Goal: Task Accomplishment & Management: Complete application form

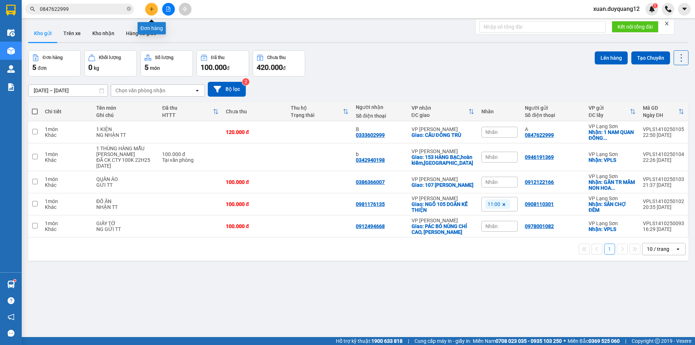
click at [151, 10] on icon "plus" at bounding box center [151, 9] width 5 height 5
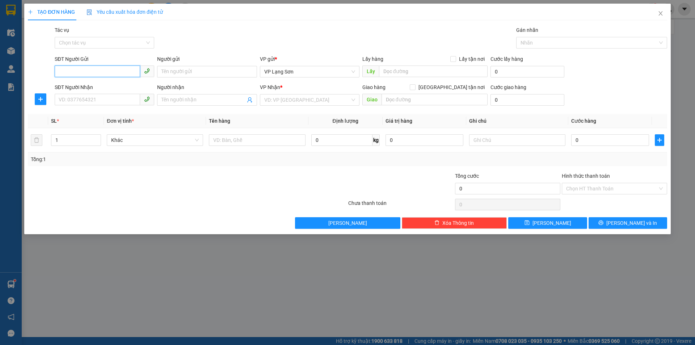
click at [108, 74] on input "SĐT Người Gửi" at bounding box center [97, 72] width 85 height 12
type input "0974562341"
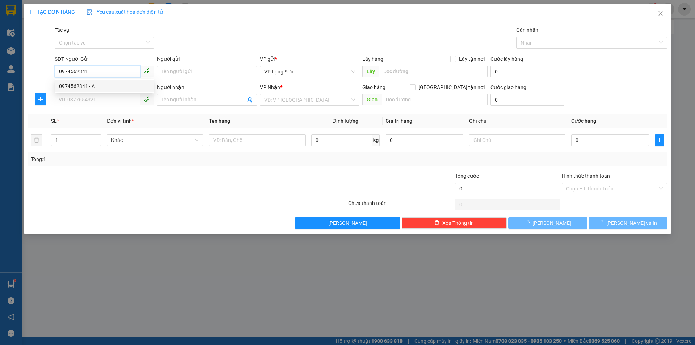
click at [101, 85] on div "0974562341 - A" at bounding box center [104, 86] width 91 height 8
type input "A"
checkbox input "true"
type input "VPLS"
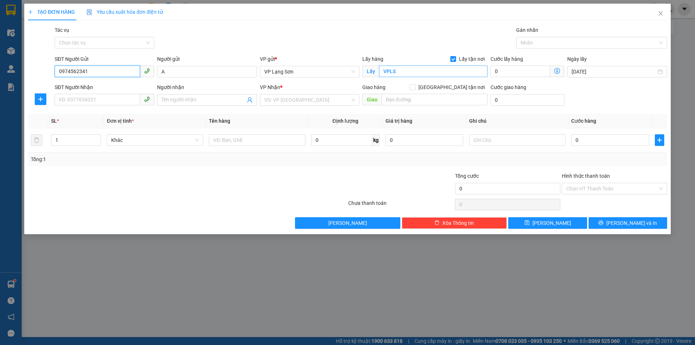
type input "0974562341"
click at [106, 100] on input "SĐT Người Nhận" at bounding box center [97, 100] width 85 height 12
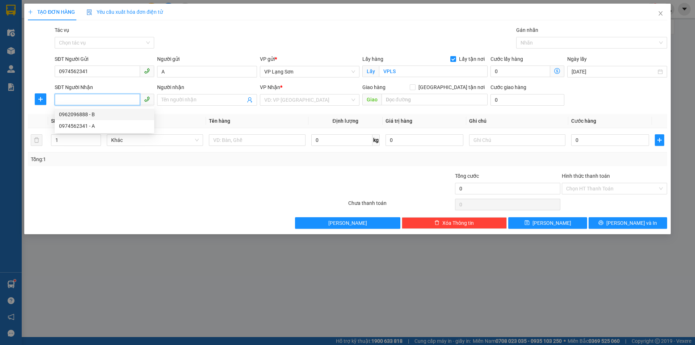
click at [114, 114] on div "0962096888 - B" at bounding box center [104, 114] width 91 height 8
type input "0962096888"
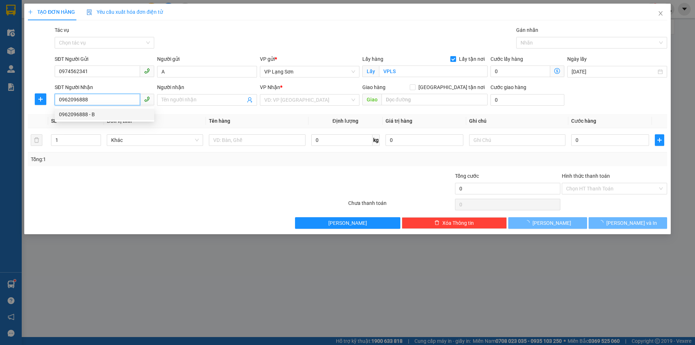
type input "B"
checkbox input "true"
type input "HẢI ÂU 9 [GEOGRAPHIC_DATA] ĐA TỐN,[GEOGRAPHIC_DATA],[GEOGRAPHIC_DATA]"
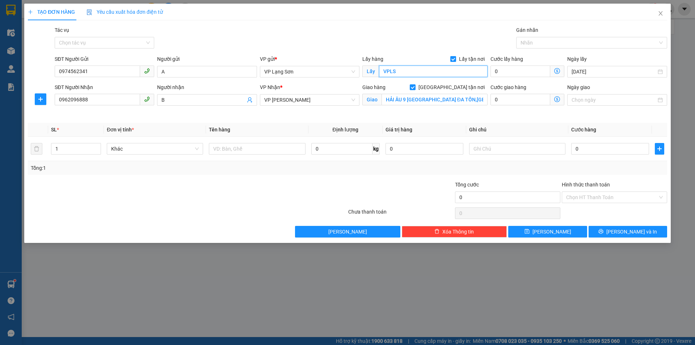
click at [434, 76] on input "VPLS" at bounding box center [433, 72] width 109 height 12
type input "UB ĐỒNG ĐĂNG"
click at [595, 99] on input "Ngày giao" at bounding box center [614, 100] width 84 height 8
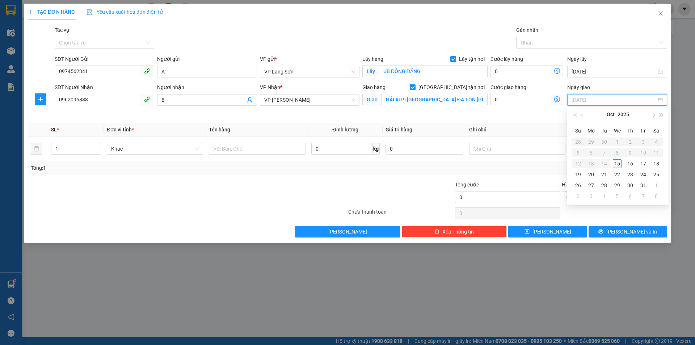
type input "[DATE]"
click at [619, 162] on div "15" at bounding box center [617, 163] width 9 height 9
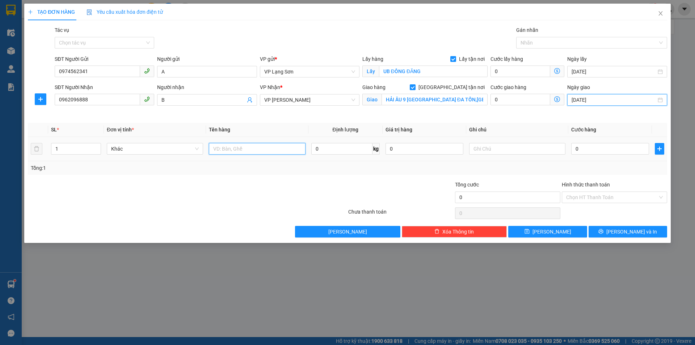
click at [291, 154] on input "text" at bounding box center [257, 149] width 96 height 12
type input "1 KIỆN"
click at [594, 153] on input "0" at bounding box center [610, 149] width 78 height 12
type input "1"
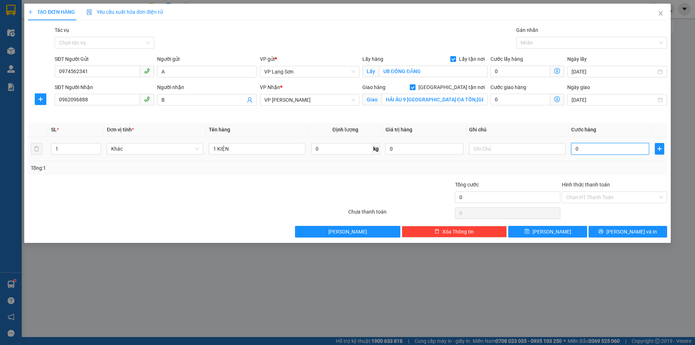
type input "1"
type input "10"
type input "100"
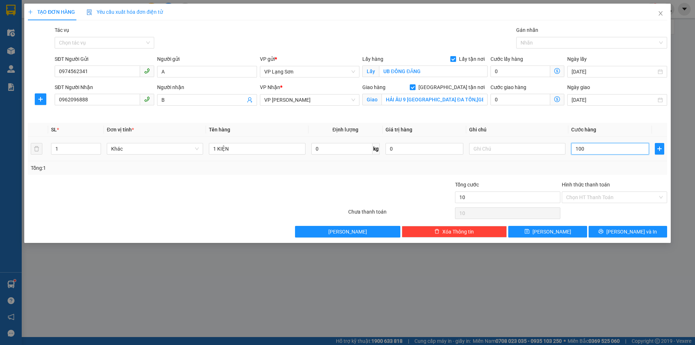
type input "100"
type input "100.000"
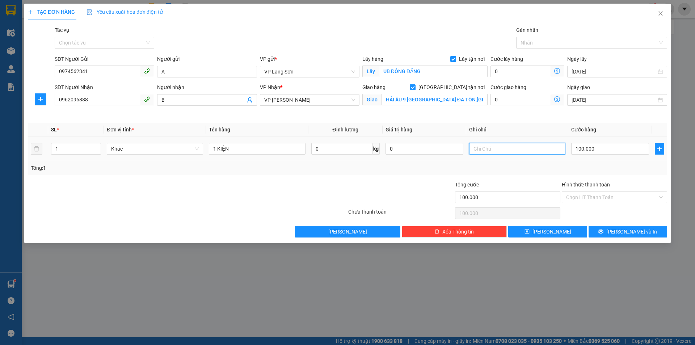
click at [519, 148] on input "text" at bounding box center [517, 149] width 96 height 12
click at [584, 149] on input "100.000" at bounding box center [610, 149] width 78 height 12
type input "1"
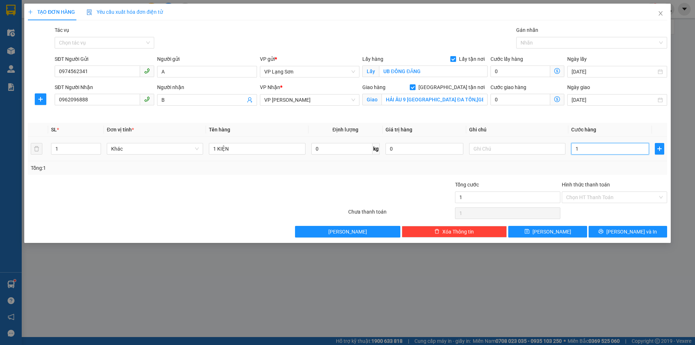
type input "12"
type input "120"
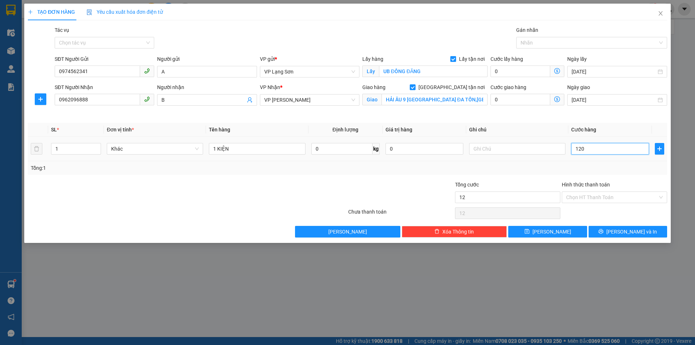
type input "120"
type input "120.000"
click at [498, 144] on input "text" at bounding box center [517, 149] width 96 height 12
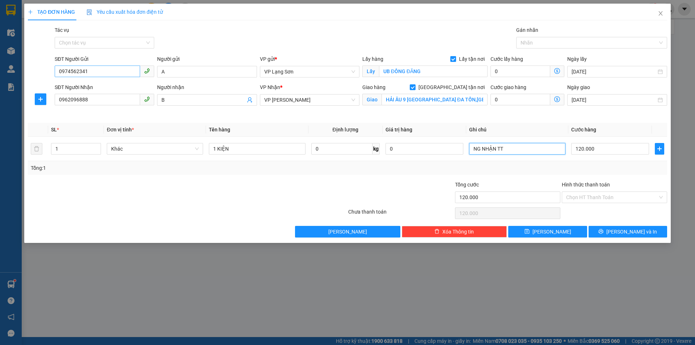
type input "NG NHẬN TT"
click at [88, 69] on input "0974562341" at bounding box center [97, 72] width 85 height 12
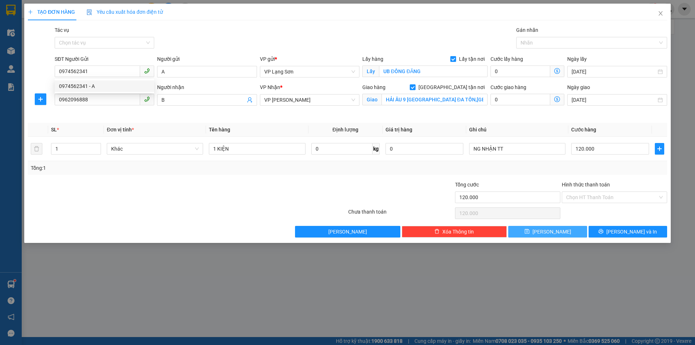
click at [533, 230] on button "[PERSON_NAME]" at bounding box center [547, 232] width 79 height 12
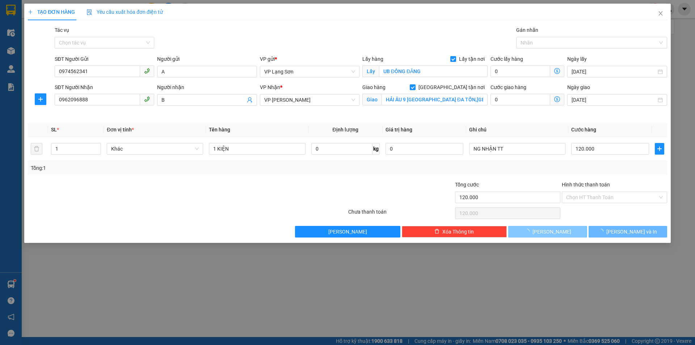
checkbox input "false"
type input "0"
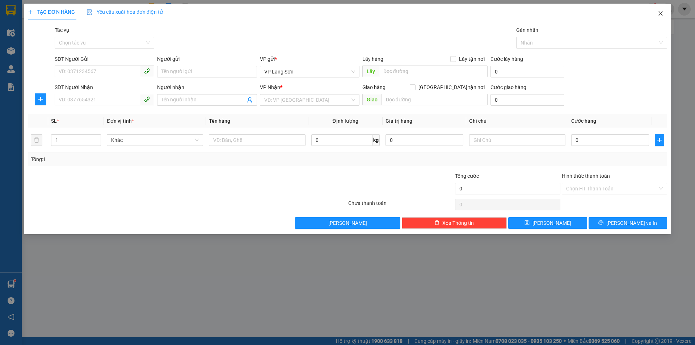
click at [664, 14] on span "Close" at bounding box center [661, 14] width 20 height 20
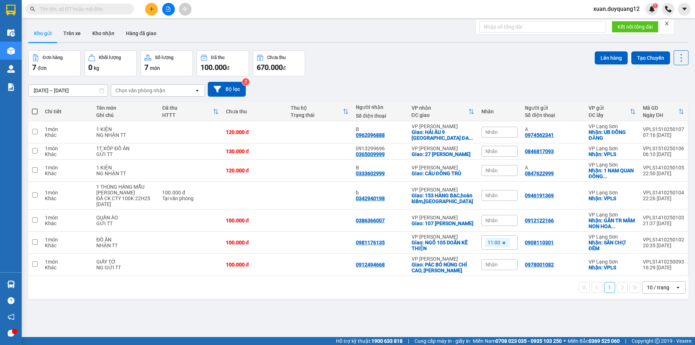
click at [422, 111] on div "VP nhận ĐC giao" at bounding box center [440, 111] width 57 height 13
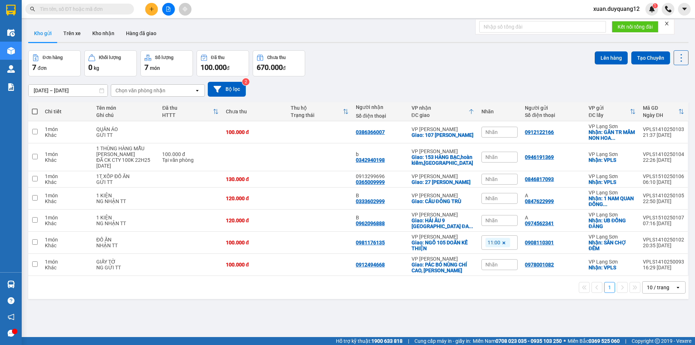
click at [412, 113] on div "ĐC giao" at bounding box center [440, 115] width 57 height 6
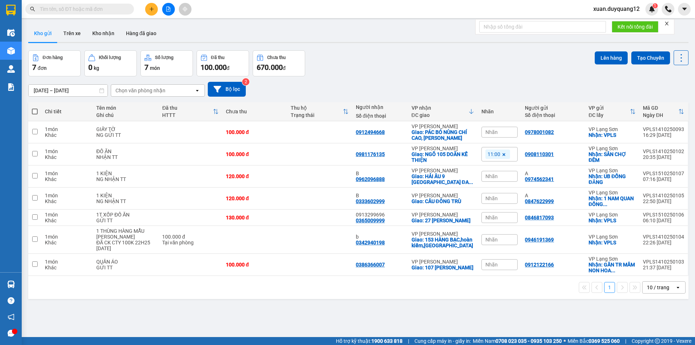
click at [414, 68] on div "Đơn hàng 7 đơn Khối lượng 0 kg Số lượng 7 món Đã thu 100.000 đ Chưa thu 670.000…" at bounding box center [358, 63] width 661 height 26
